Goal: Task Accomplishment & Management: Manage account settings

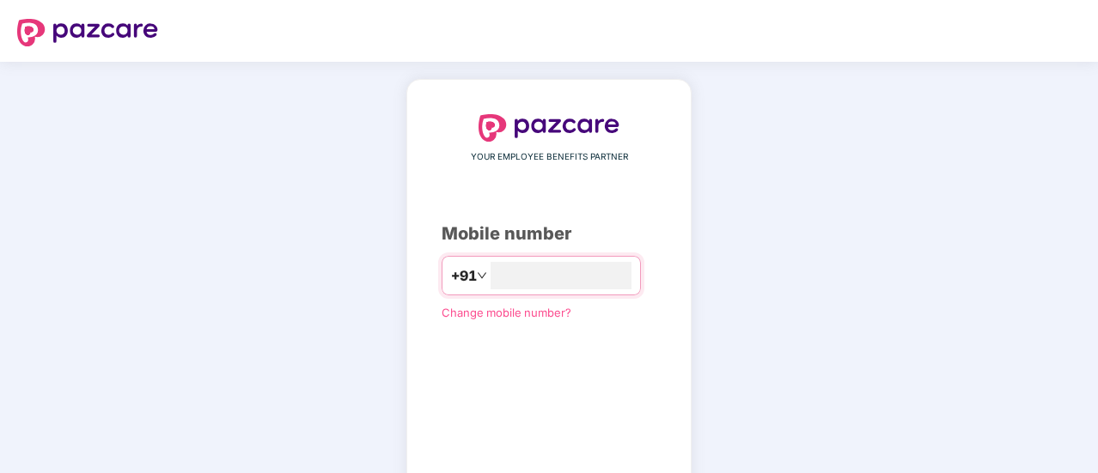
type input "**********"
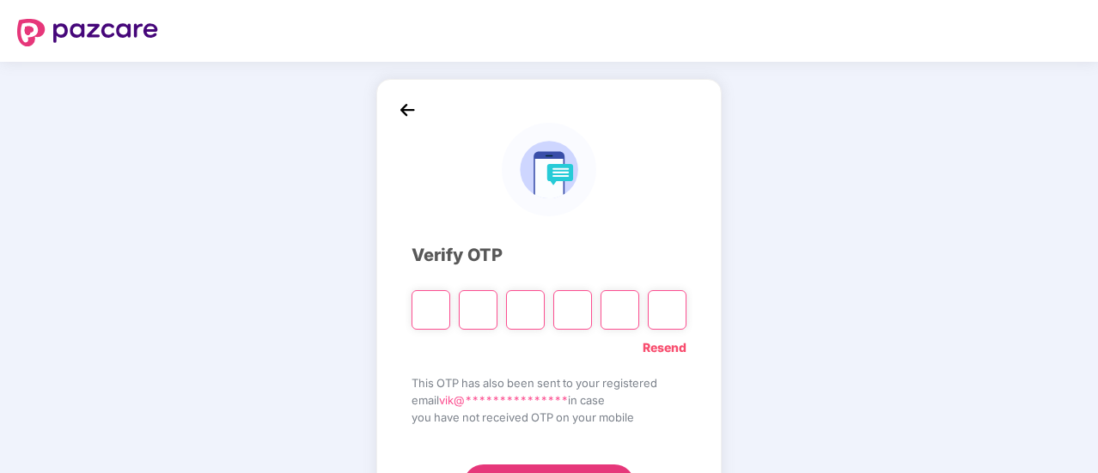
type input "*"
click at [436, 306] on input "*" at bounding box center [430, 310] width 39 height 40
type input "*"
click at [472, 315] on input "Digit 2" at bounding box center [478, 310] width 39 height 40
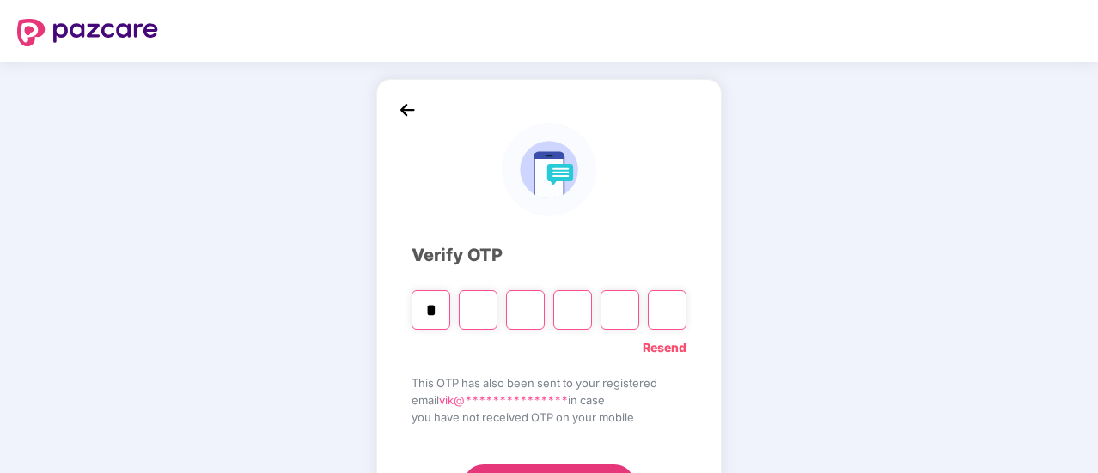
type input "*"
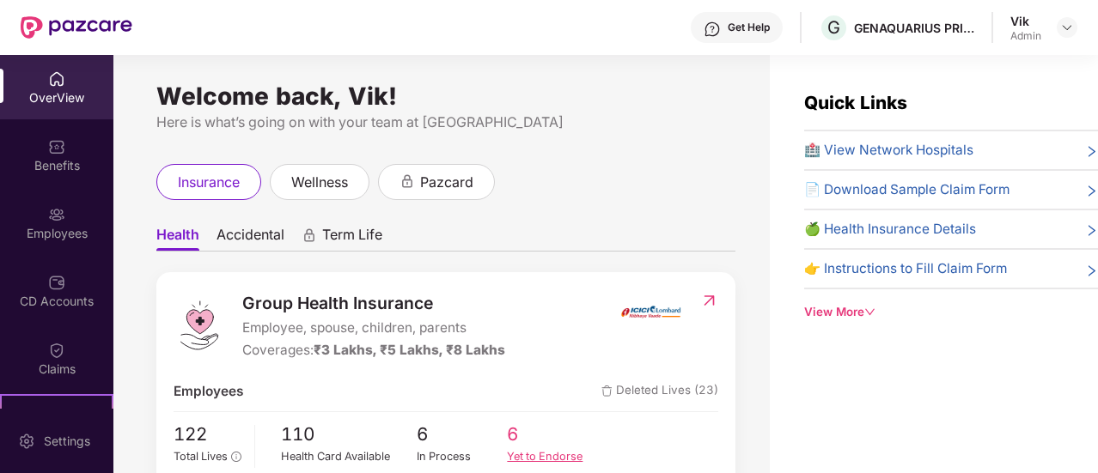
click at [512, 436] on span "6" at bounding box center [552, 435] width 91 height 28
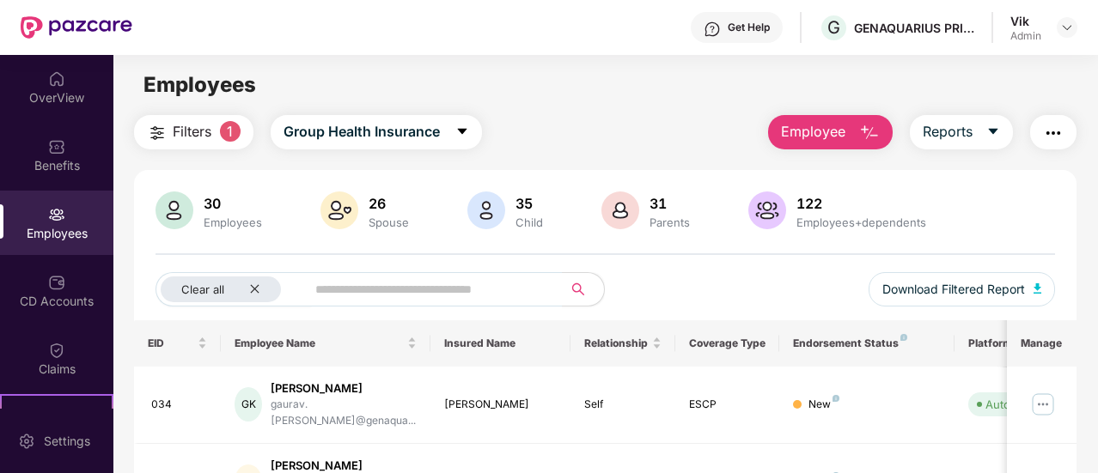
scroll to position [172, 0]
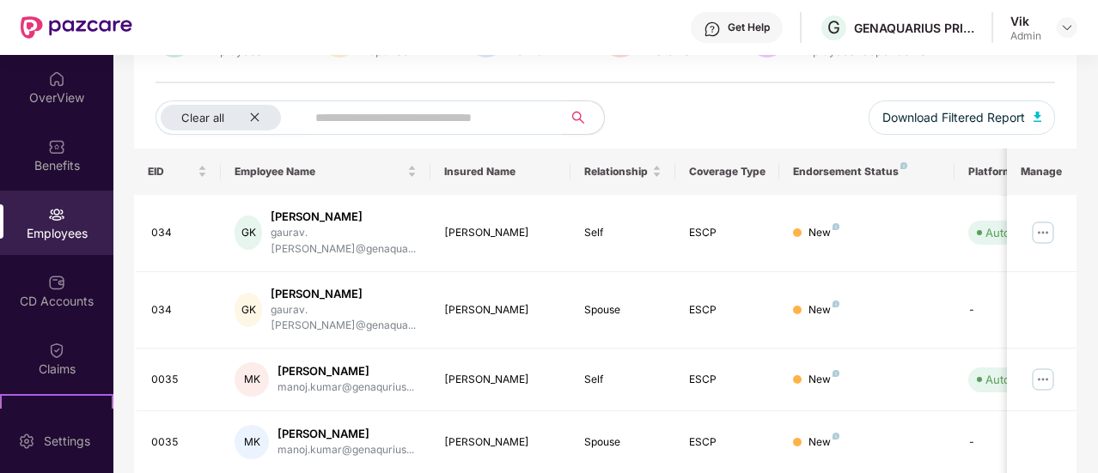
click at [50, 204] on div at bounding box center [56, 212] width 17 height 17
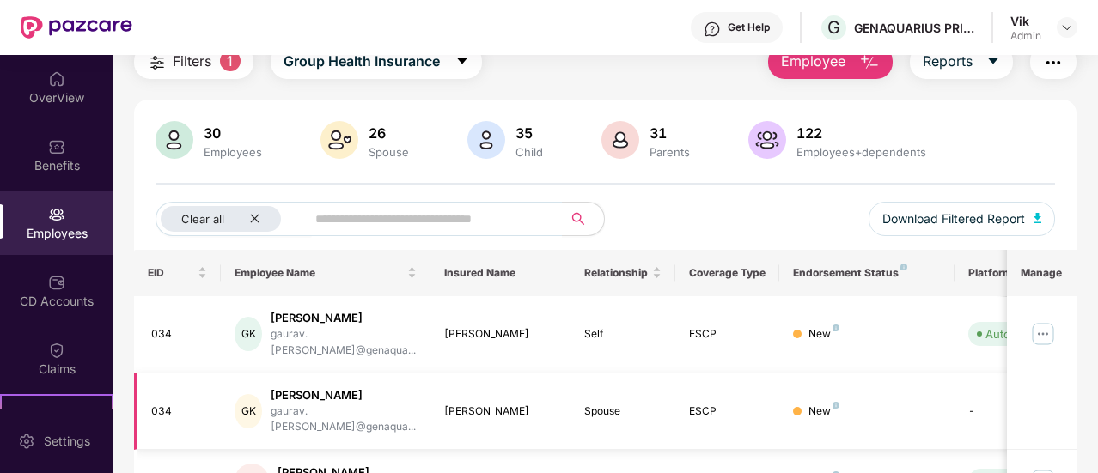
scroll to position [0, 0]
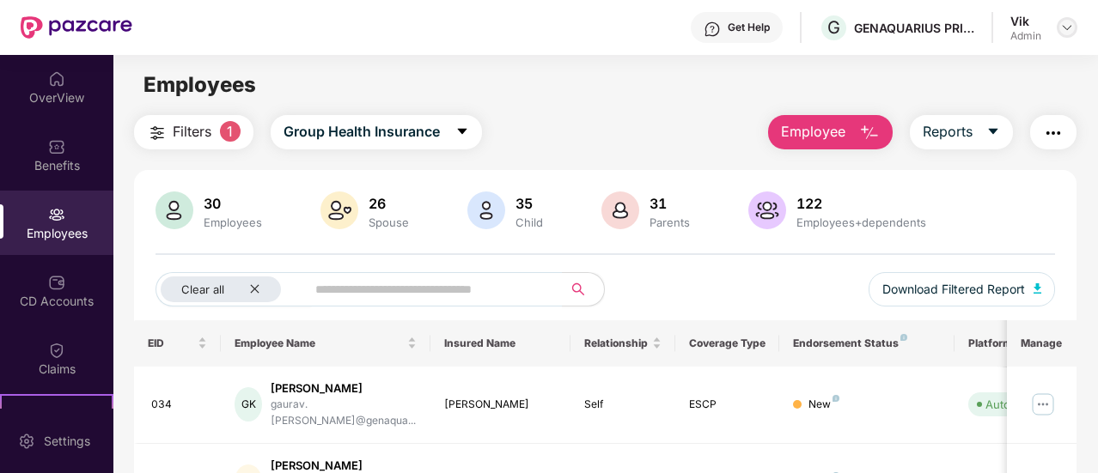
click at [1069, 32] on img at bounding box center [1067, 28] width 14 height 14
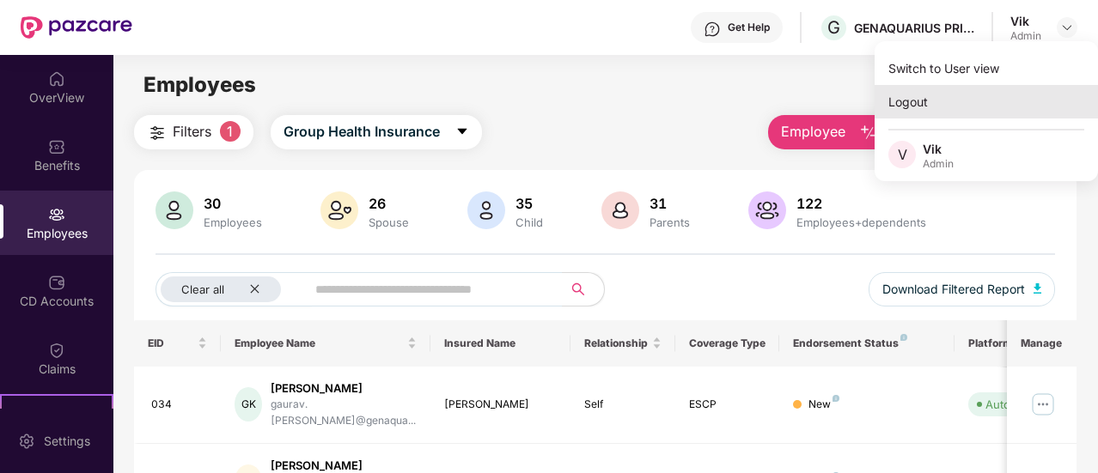
click at [910, 95] on div "Logout" at bounding box center [985, 102] width 223 height 34
